Goal: Task Accomplishment & Management: Manage account settings

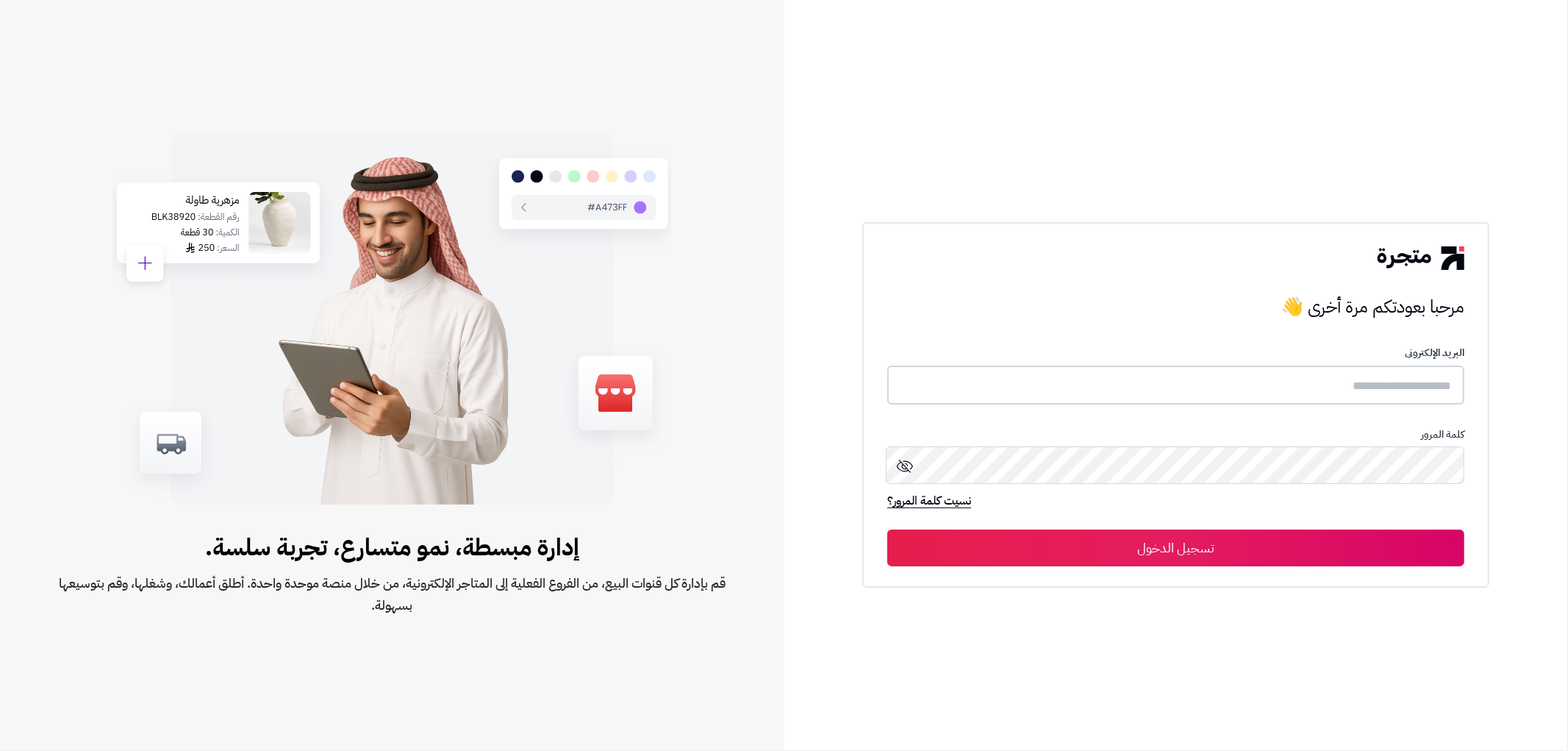
type input "*******"
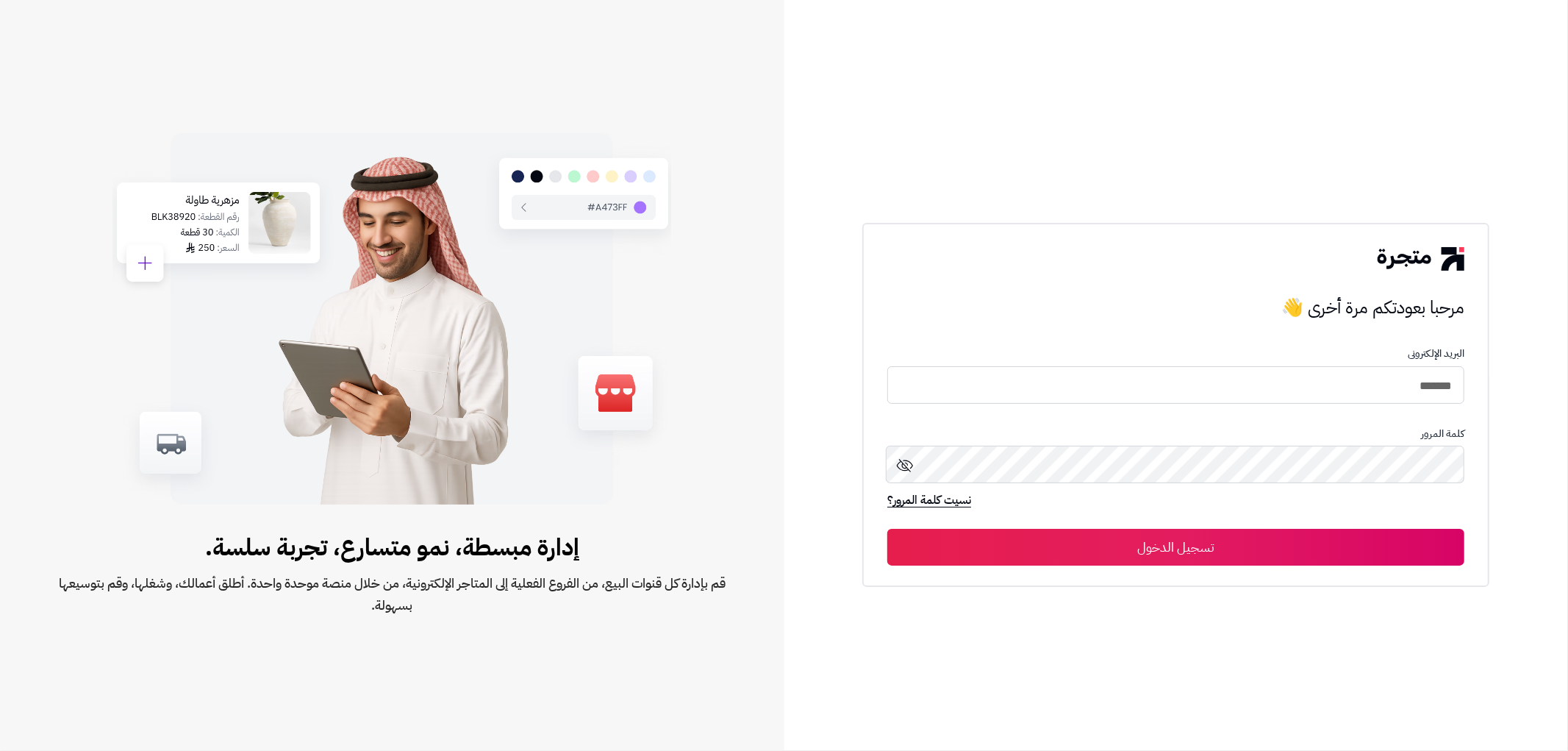
click at [1218, 555] on button "تسجيل الدخول" at bounding box center [1177, 547] width 577 height 37
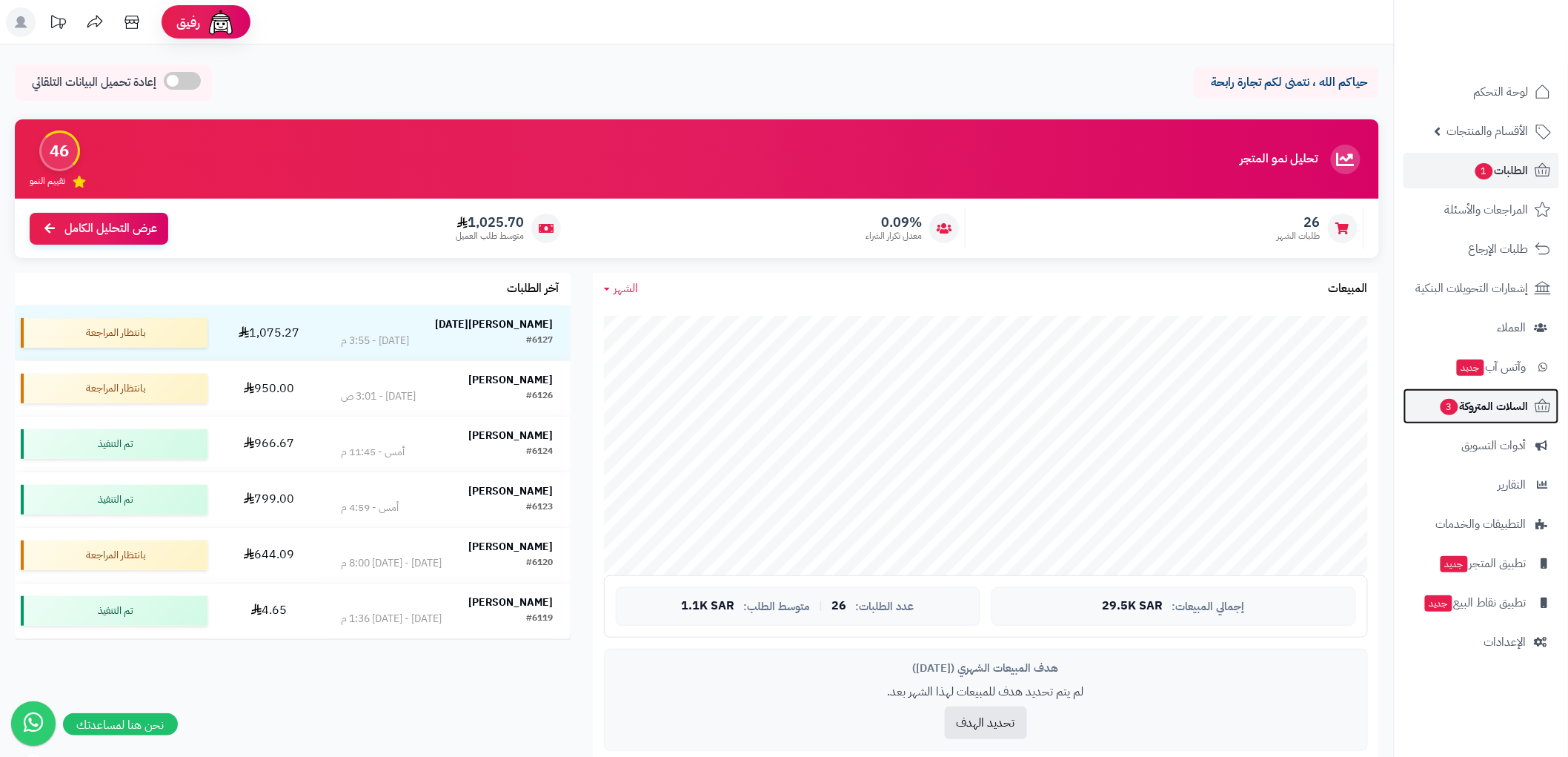
click at [1481, 396] on span "السلات المتروكة 3" at bounding box center [1483, 406] width 90 height 21
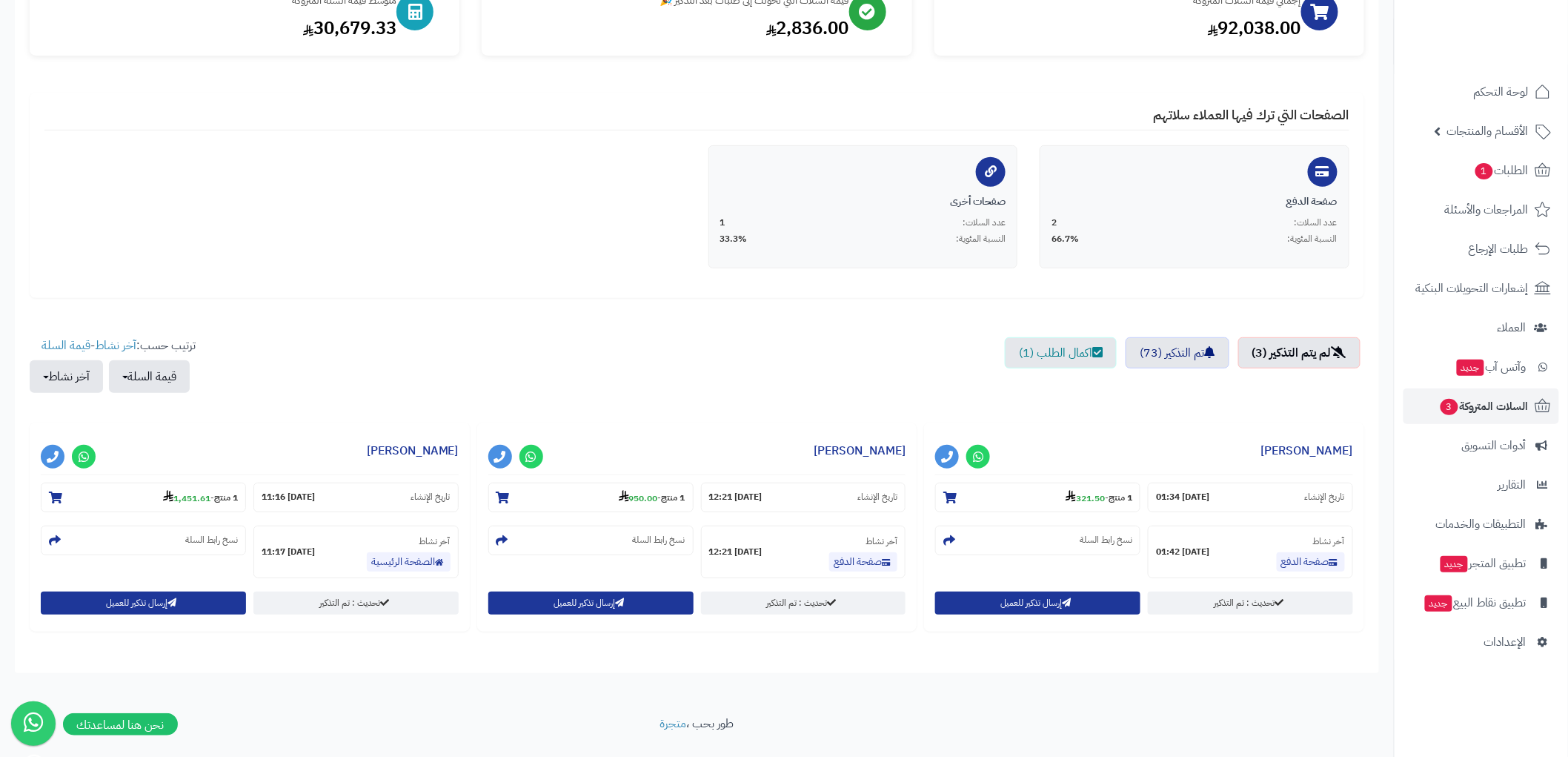
scroll to position [238, 0]
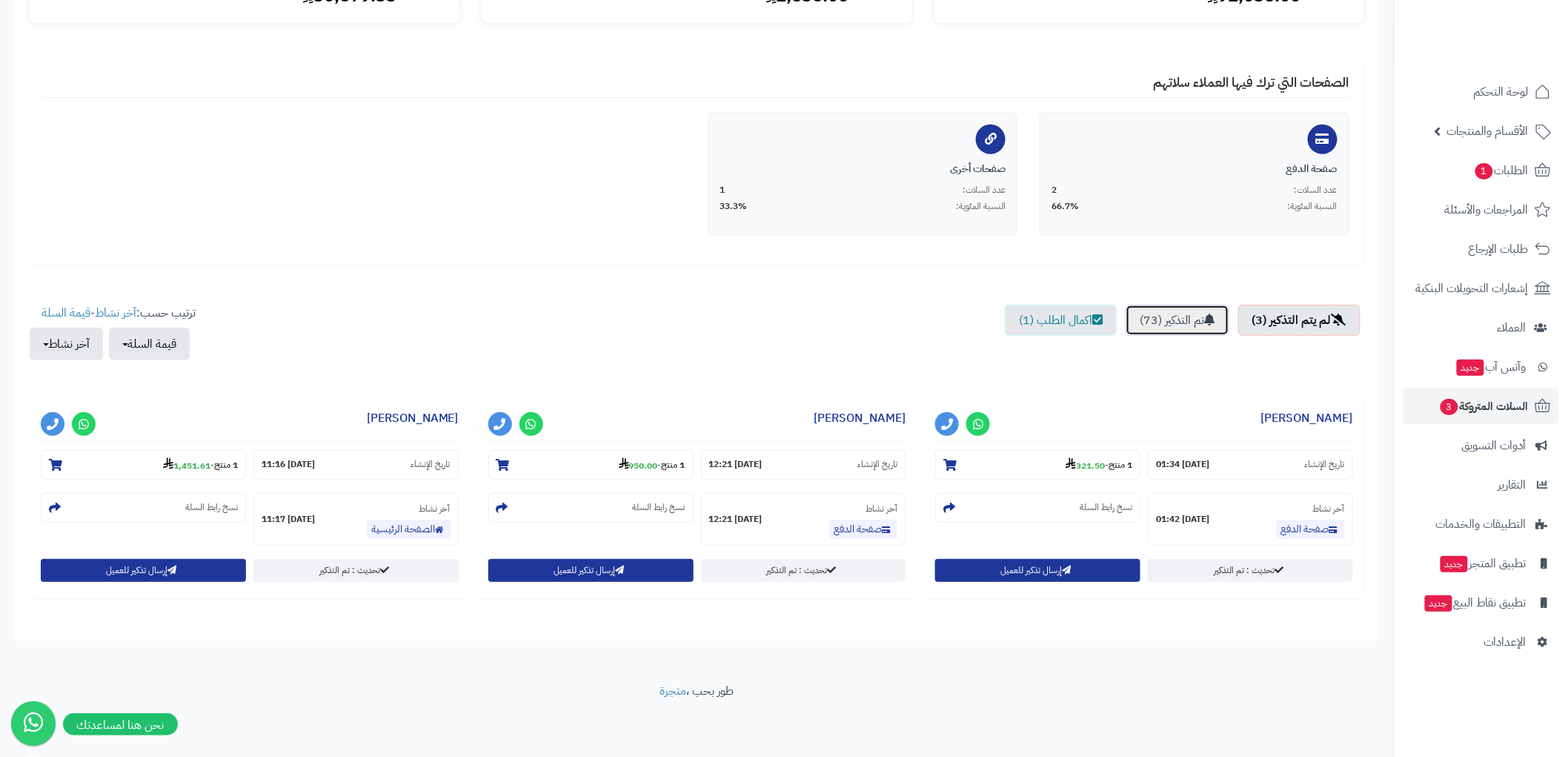
click at [1179, 315] on link "تم التذكير (73)" at bounding box center [1176, 320] width 103 height 31
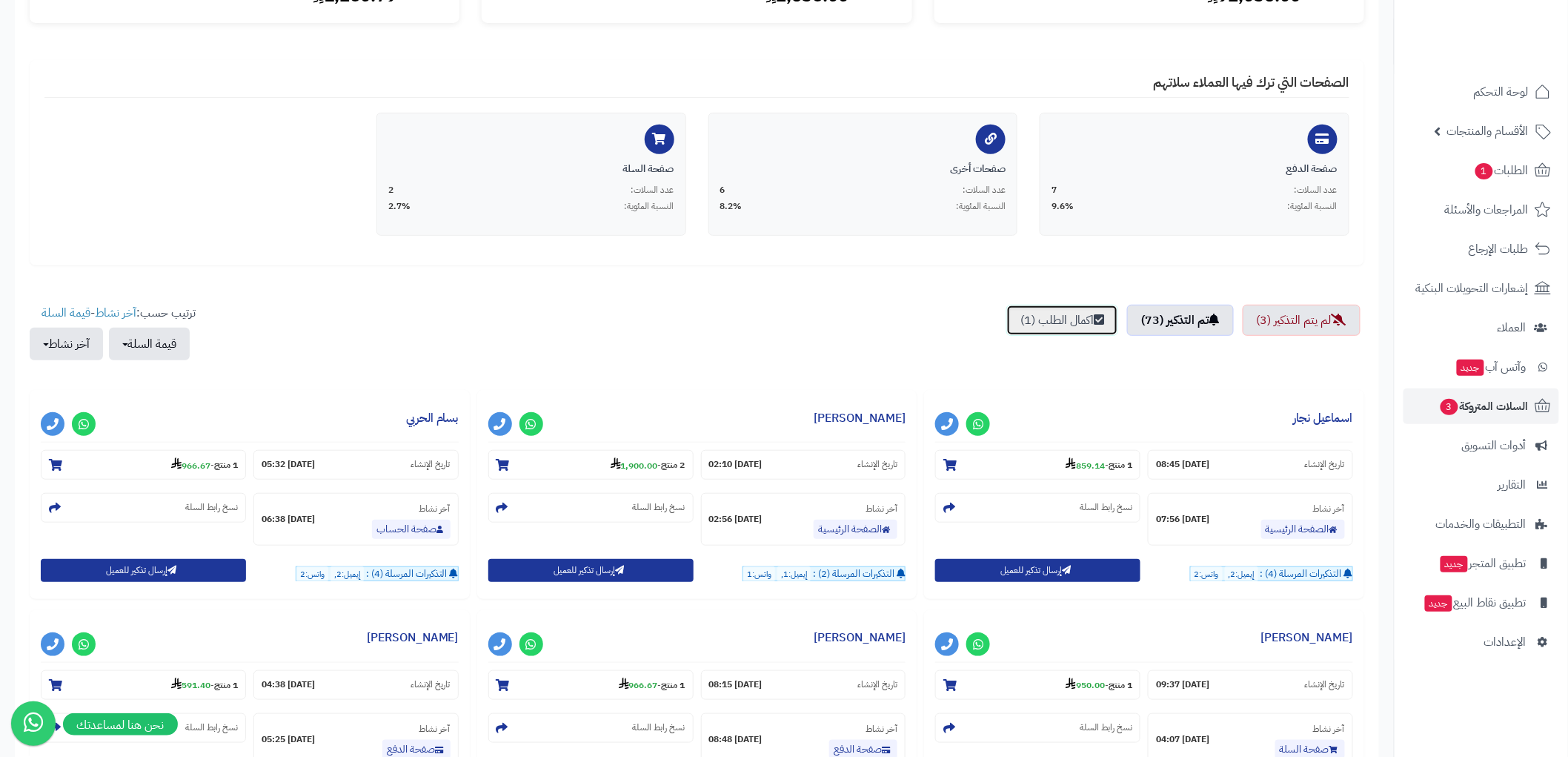
click at [1056, 308] on link "اكمال الطلب (1)" at bounding box center [1062, 320] width 112 height 31
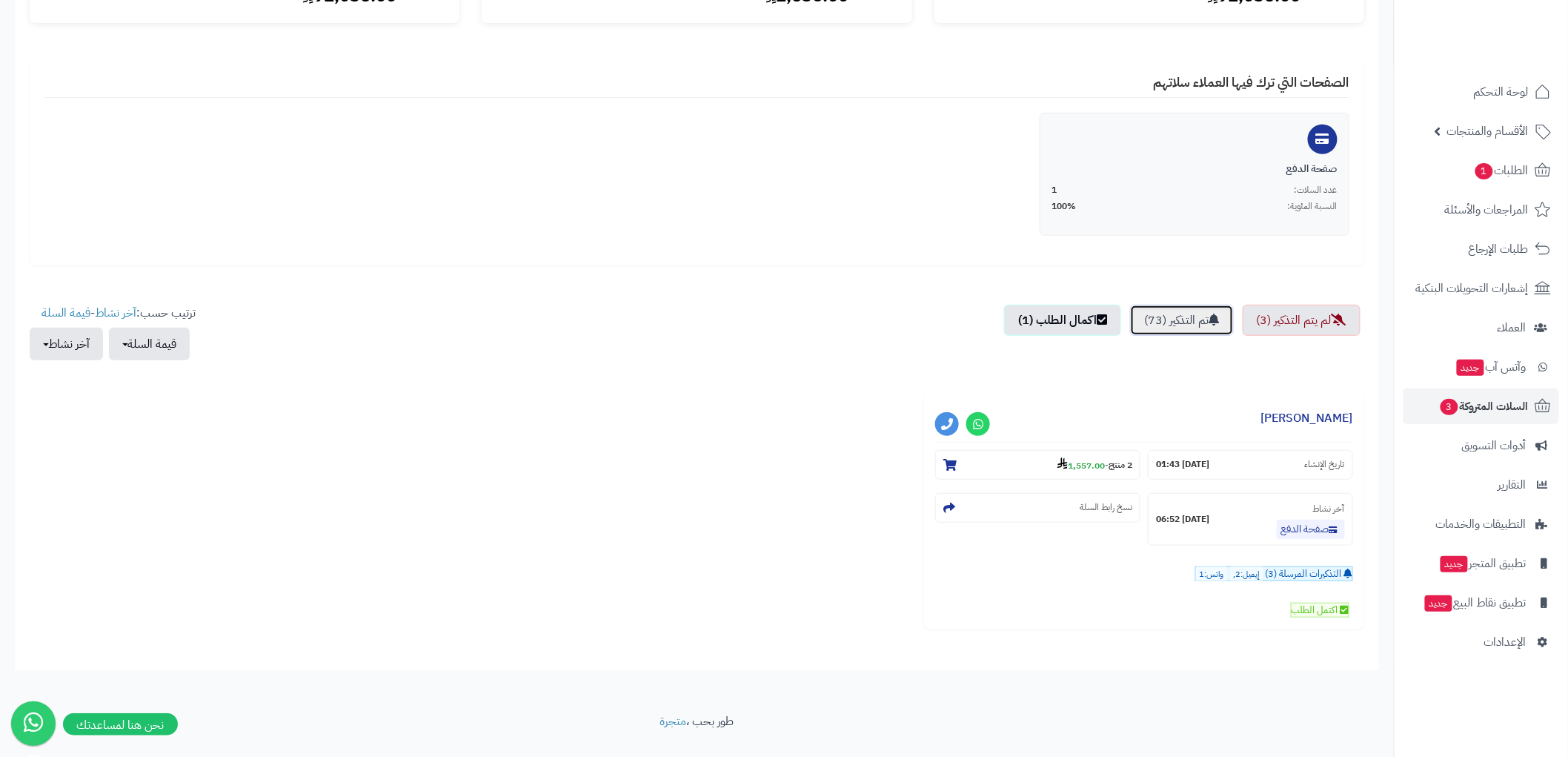
click at [1197, 324] on link "تم التذكير (73)" at bounding box center [1181, 320] width 103 height 31
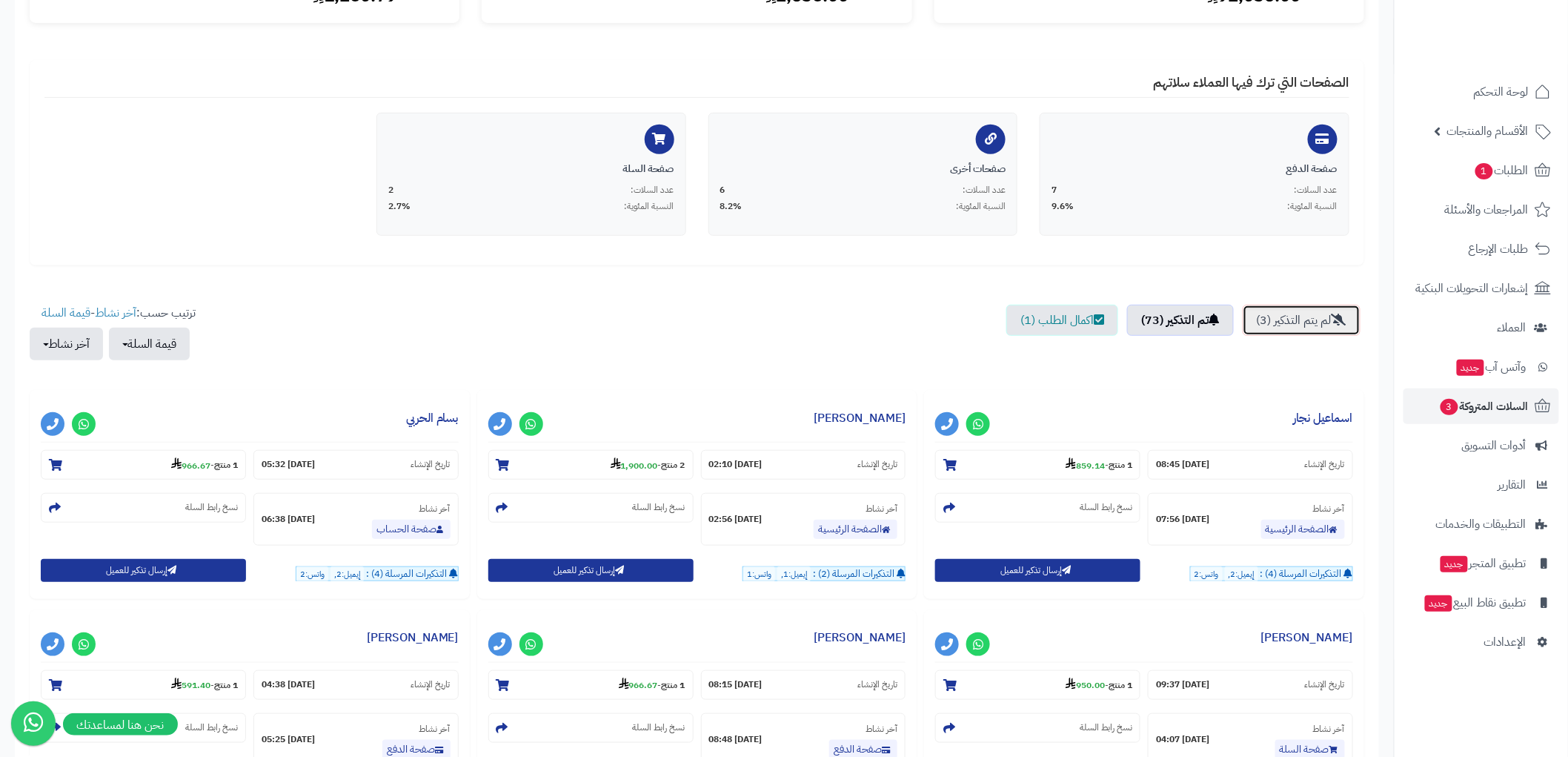
click at [1293, 319] on link "لم يتم التذكير (3)" at bounding box center [1301, 320] width 118 height 31
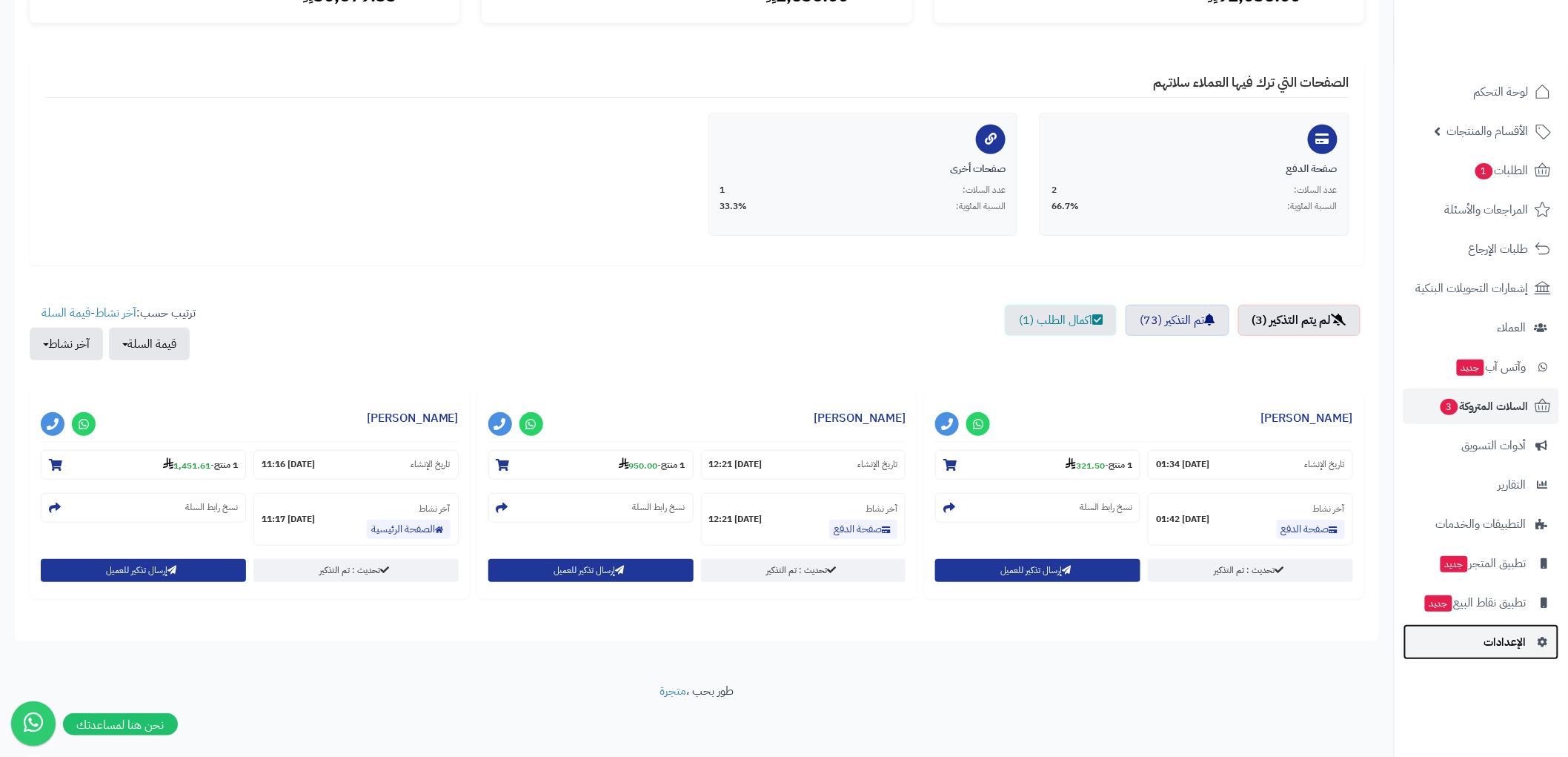
click at [1513, 632] on span "الإعدادات" at bounding box center [1505, 642] width 42 height 21
